Goal: Check status: Check status

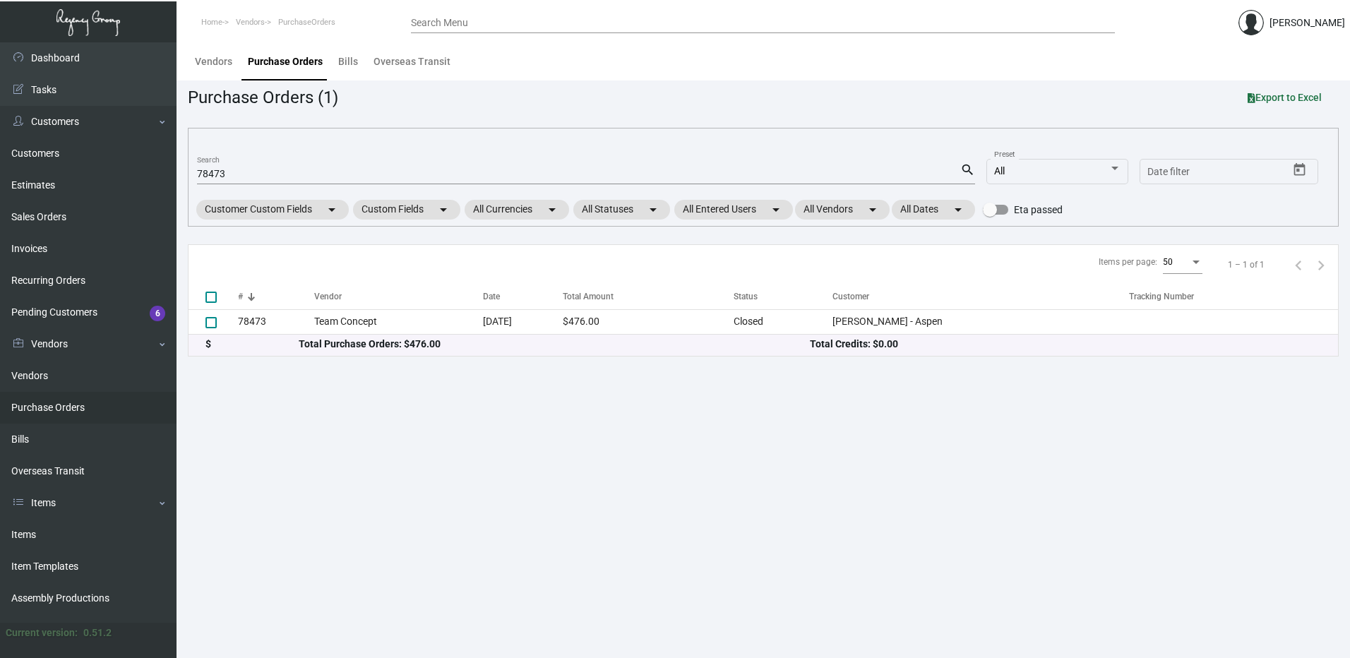
click at [245, 174] on input "78473" at bounding box center [578, 174] width 763 height 11
click at [246, 174] on input "78473" at bounding box center [578, 174] width 763 height 11
paste input "106758"
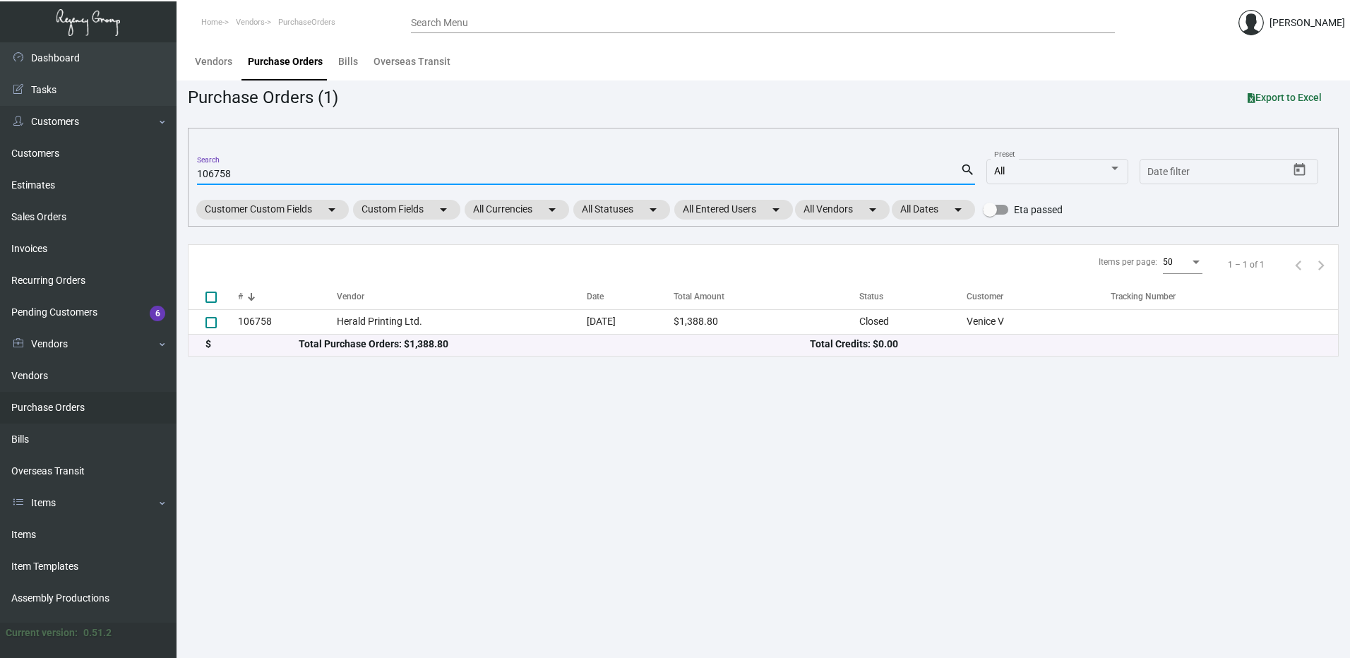
click at [247, 173] on input "106758" at bounding box center [578, 174] width 763 height 11
click at [249, 173] on input "106758" at bounding box center [578, 174] width 763 height 11
paste input "013"
type input "106013"
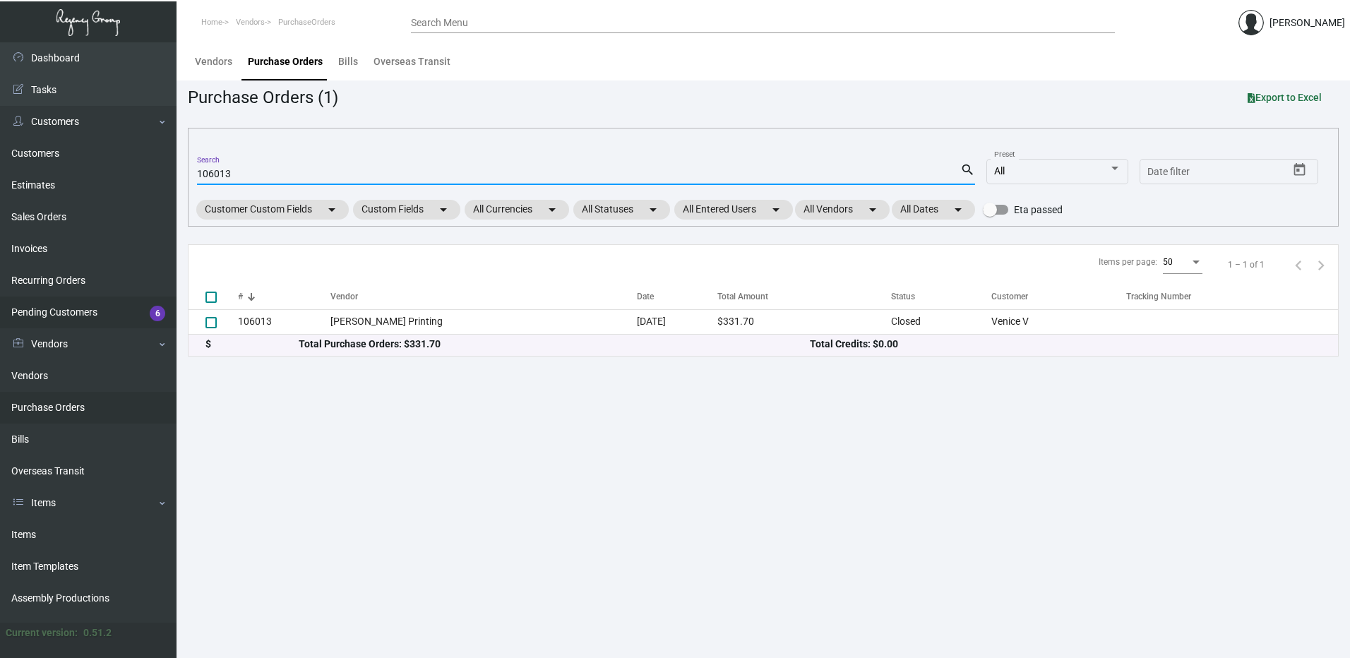
click at [83, 310] on link "Pending Customers 6" at bounding box center [88, 313] width 177 height 32
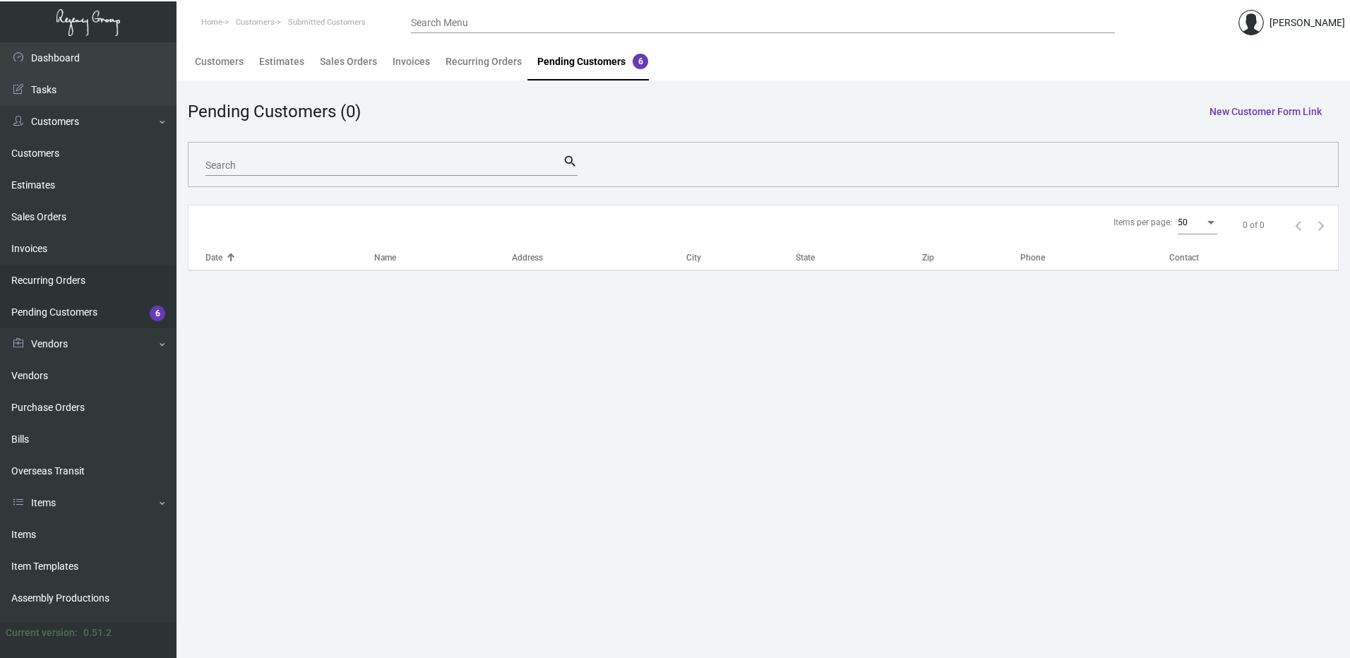
click at [65, 285] on link "Recurring Orders" at bounding box center [88, 281] width 177 height 32
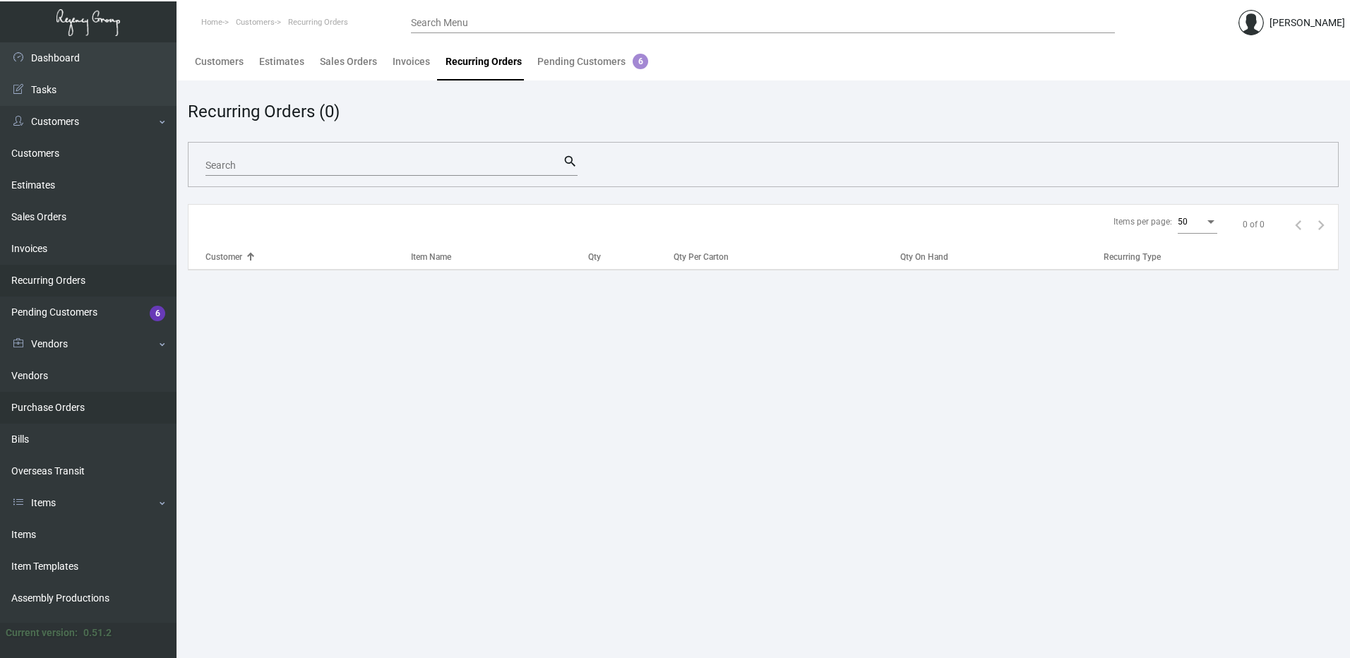
click at [71, 406] on link "Purchase Orders" at bounding box center [88, 408] width 177 height 32
